Goal: Information Seeking & Learning: Learn about a topic

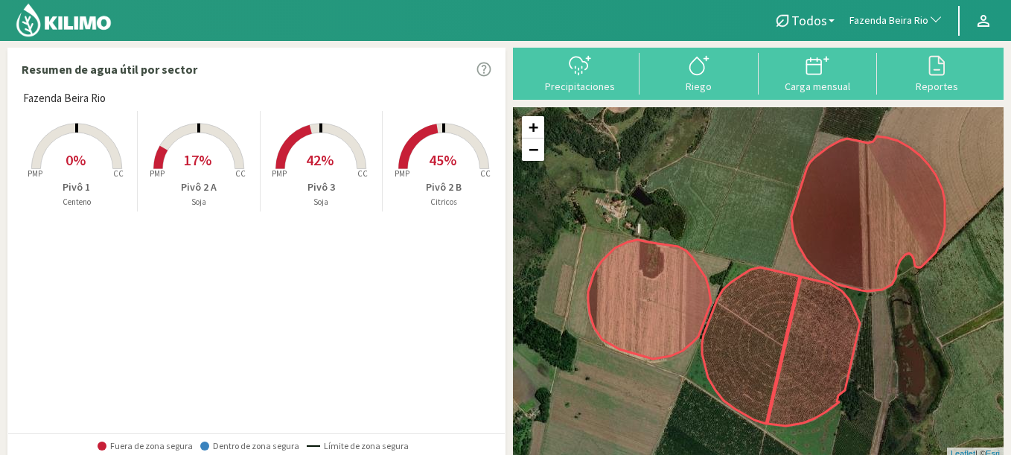
click at [102, 173] on rect at bounding box center [76, 170] width 119 height 119
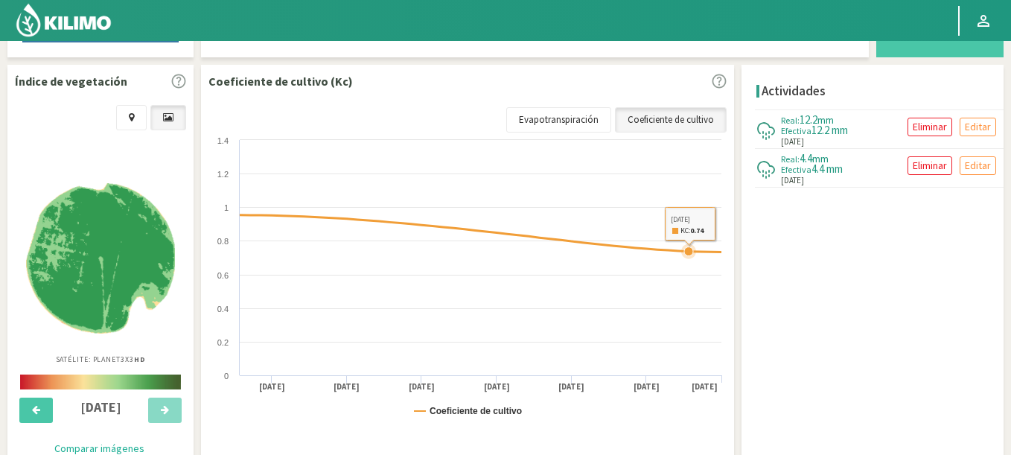
scroll to position [543, 0]
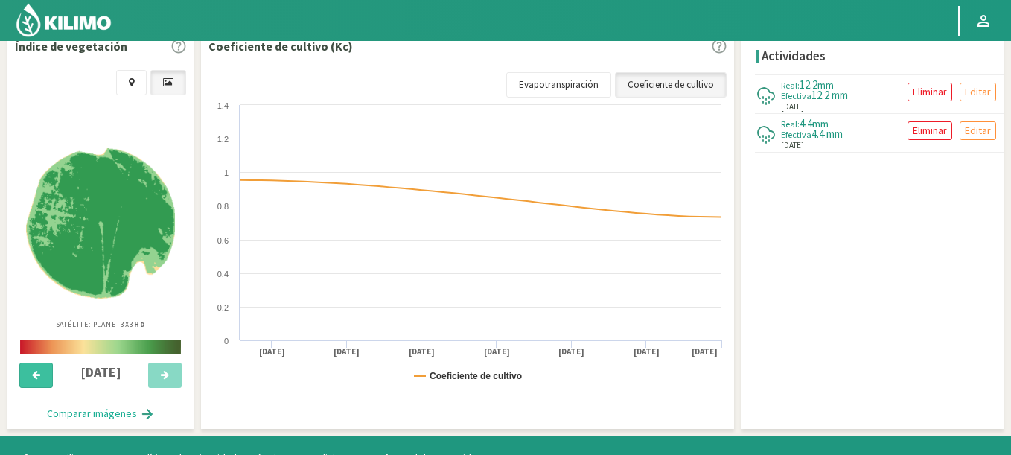
click at [33, 384] on button at bounding box center [35, 375] width 33 height 25
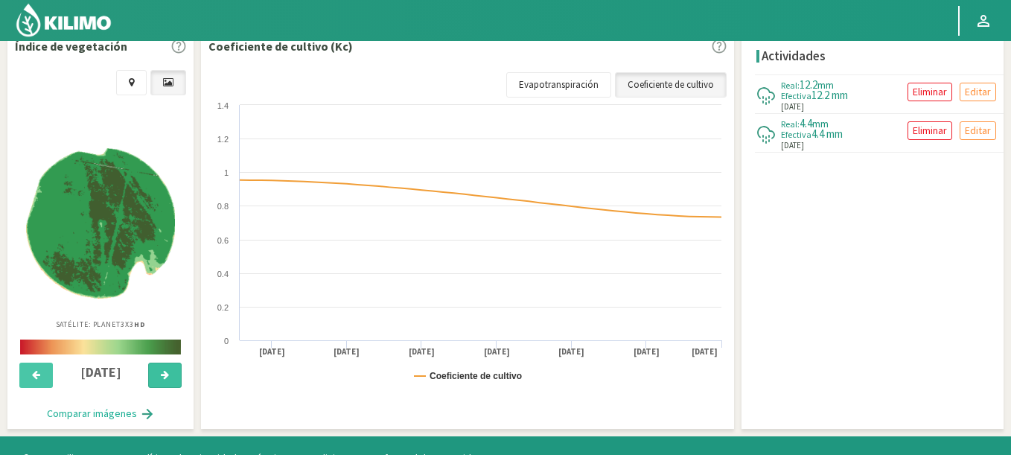
click at [175, 368] on button at bounding box center [164, 375] width 33 height 25
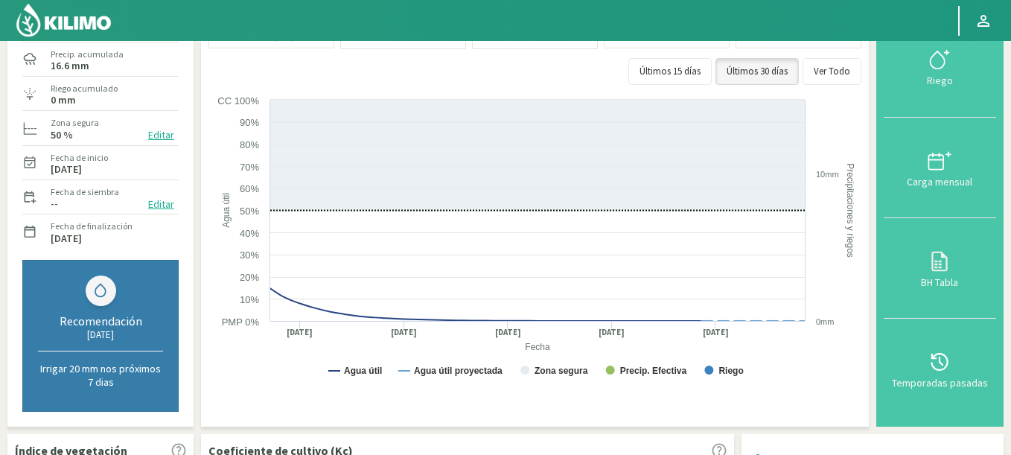
scroll to position [97, 0]
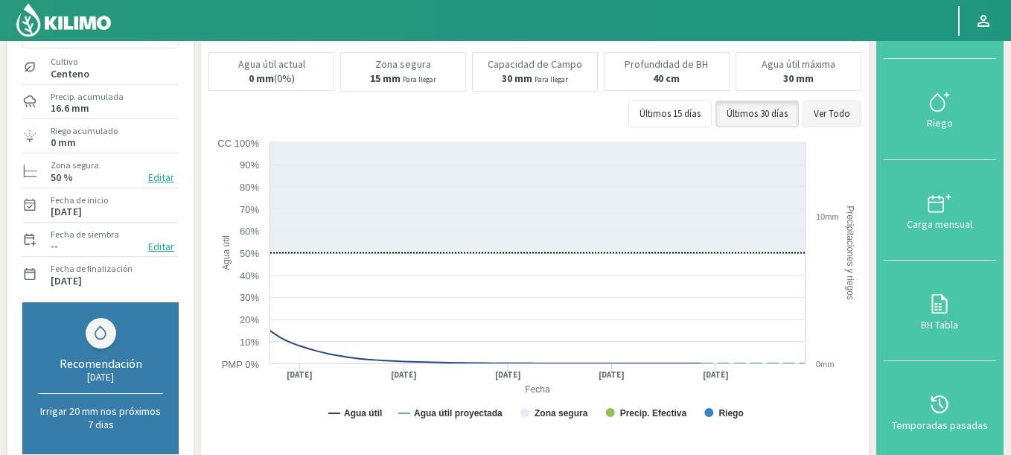
click at [846, 109] on button "Ver Todo" at bounding box center [831, 113] width 59 height 27
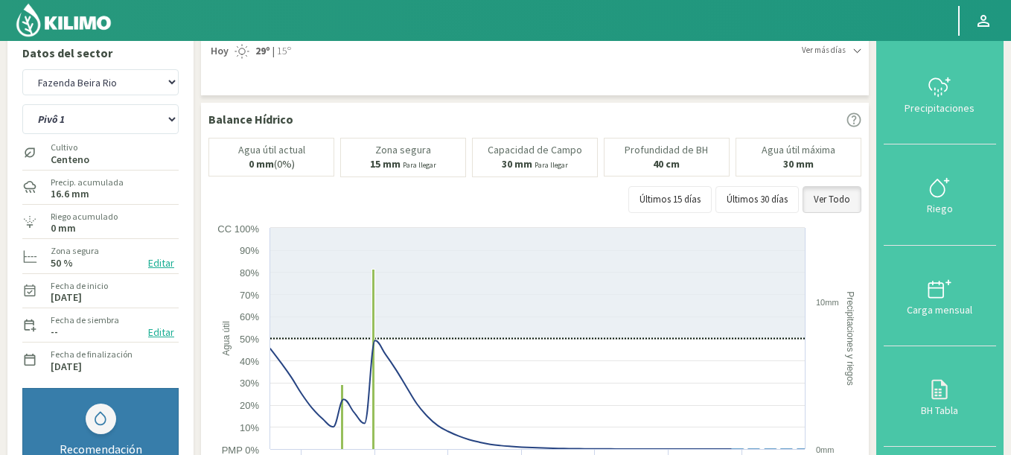
scroll to position [7, 0]
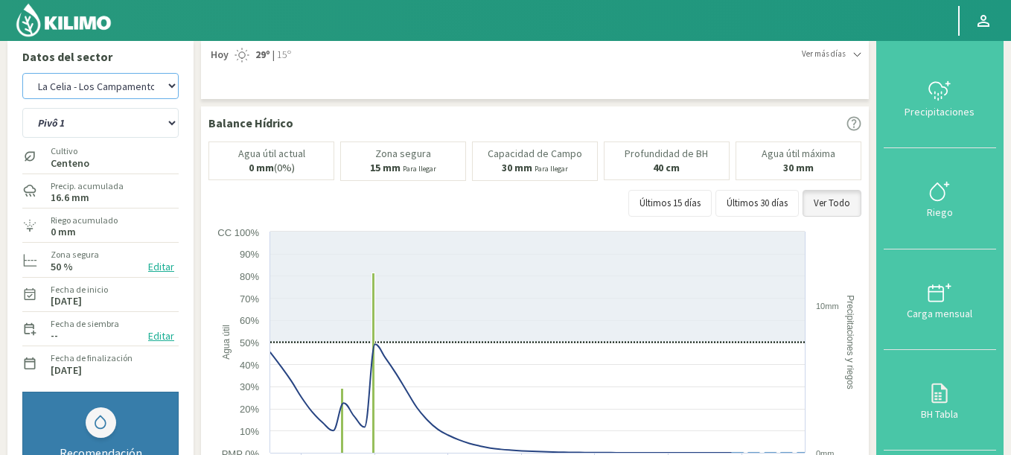
click at [22, 73] on select "Agr. Cardonal Agr. El [PERSON_NAME] Agrícola [GEOGRAPHIC_DATA] - IC Agrícola Ex…" at bounding box center [100, 86] width 156 height 26
select select "434: Object"
select select "4: Object"
